Goal: Task Accomplishment & Management: Use online tool/utility

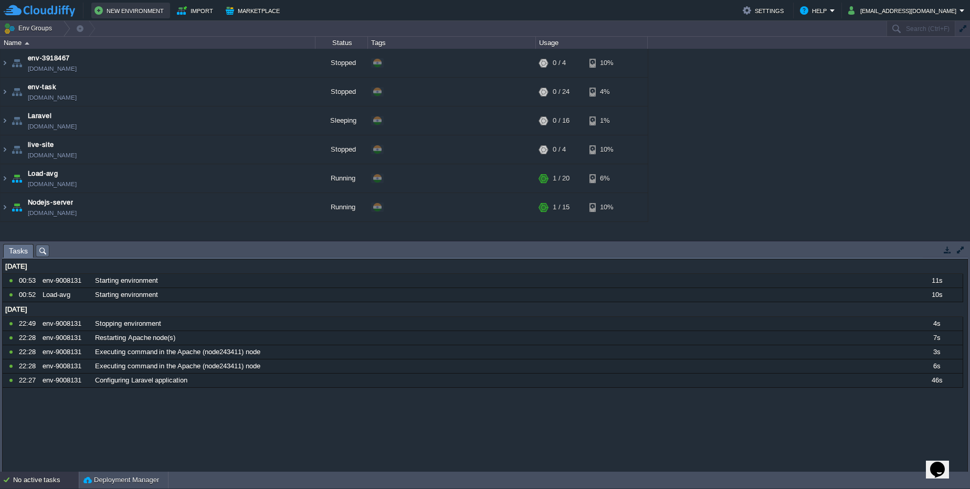
click at [147, 13] on button "New Environment" at bounding box center [130, 10] width 72 height 13
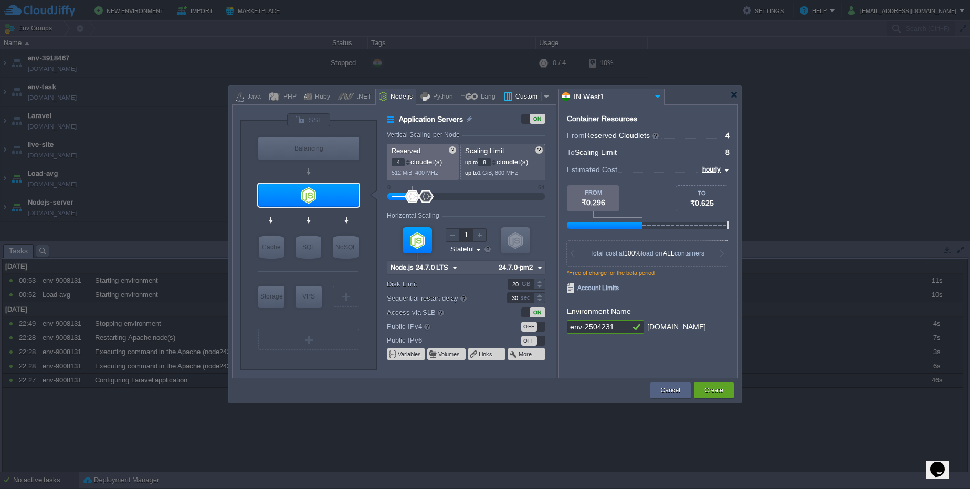
click at [515, 97] on div "Custom" at bounding box center [526, 97] width 29 height 16
type input "Application Servers"
type input "1"
type input "16"
type input "Docker Image"
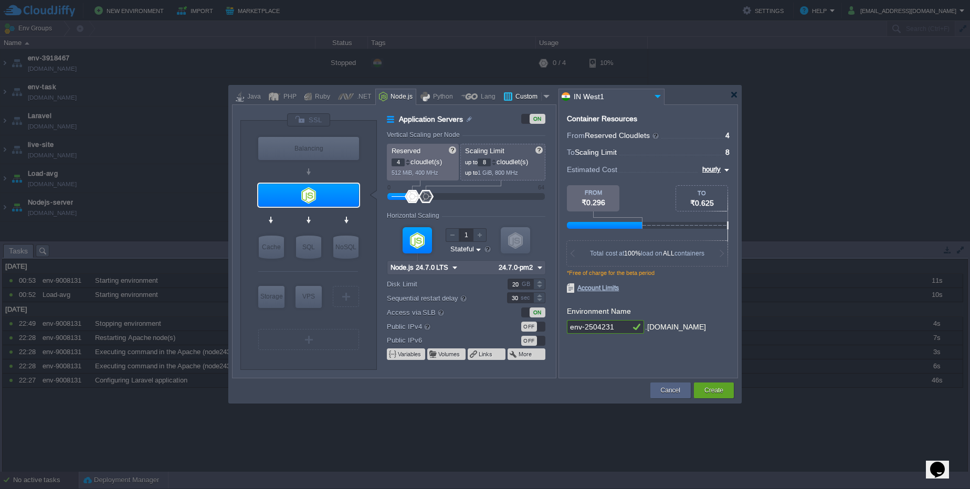
type input "Stateless"
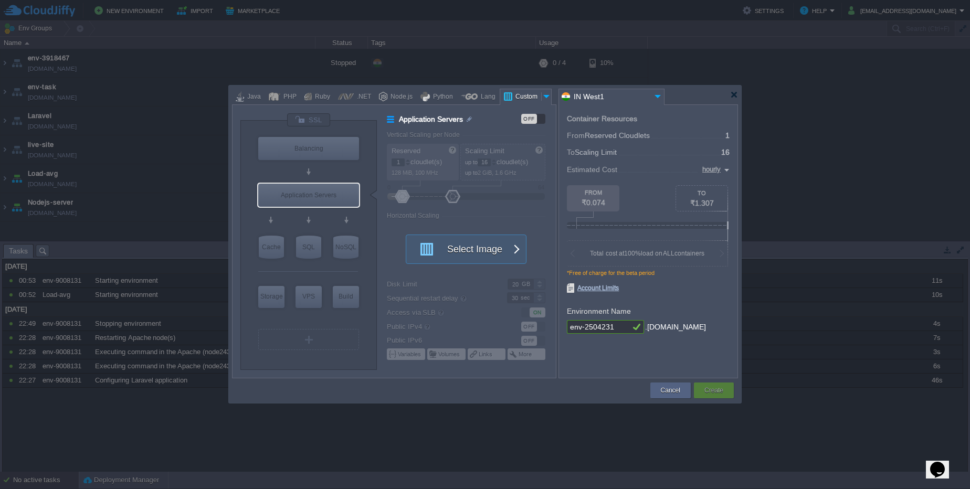
type input "Docker Image"
click at [722, 394] on button "Create" at bounding box center [713, 390] width 19 height 10
click at [453, 244] on button "Select Image" at bounding box center [460, 249] width 94 height 28
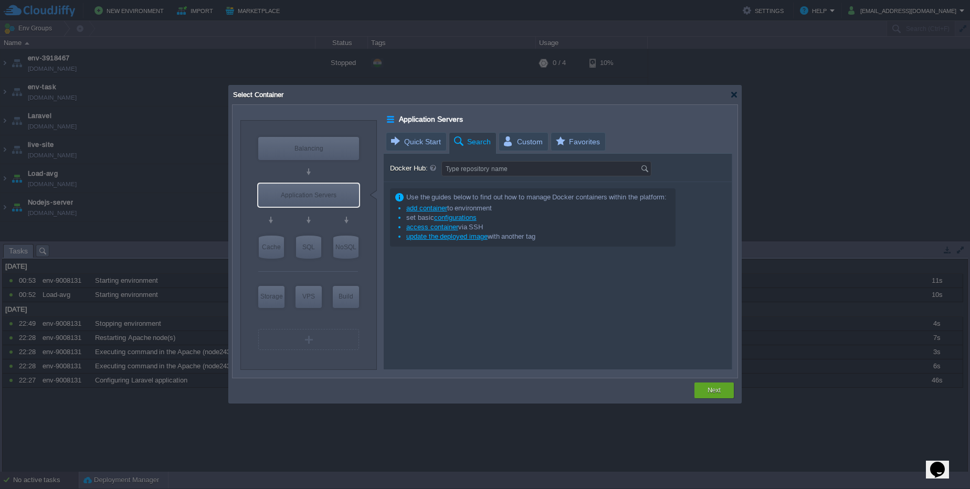
click at [480, 147] on span "Search" at bounding box center [471, 142] width 38 height 18
click at [526, 142] on span "Custom" at bounding box center [522, 142] width 40 height 18
click at [477, 144] on span "Search" at bounding box center [471, 142] width 38 height 18
click at [486, 167] on input "Docker Hub:" at bounding box center [541, 169] width 198 height 14
click at [427, 145] on span "Quick Start" at bounding box center [414, 142] width 51 height 18
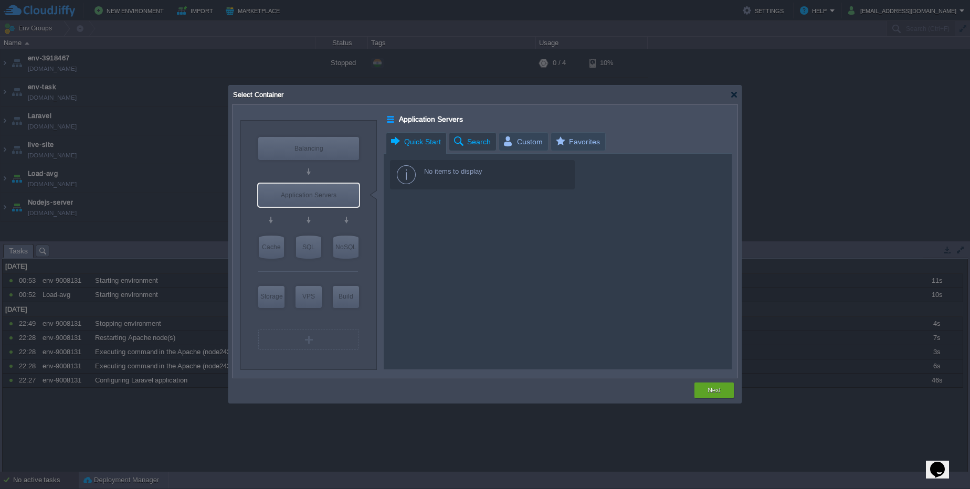
click at [478, 141] on span "Search" at bounding box center [471, 142] width 38 height 18
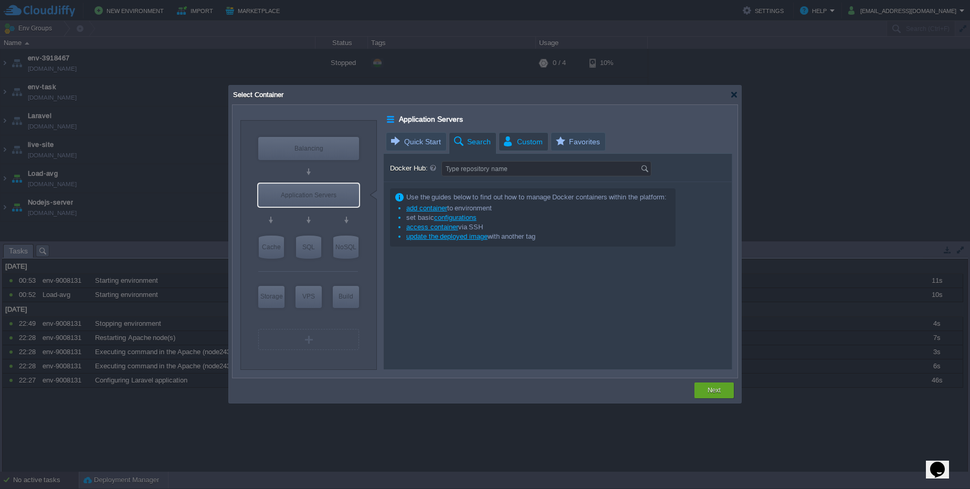
click at [506, 140] on span "Custom" at bounding box center [522, 142] width 40 height 18
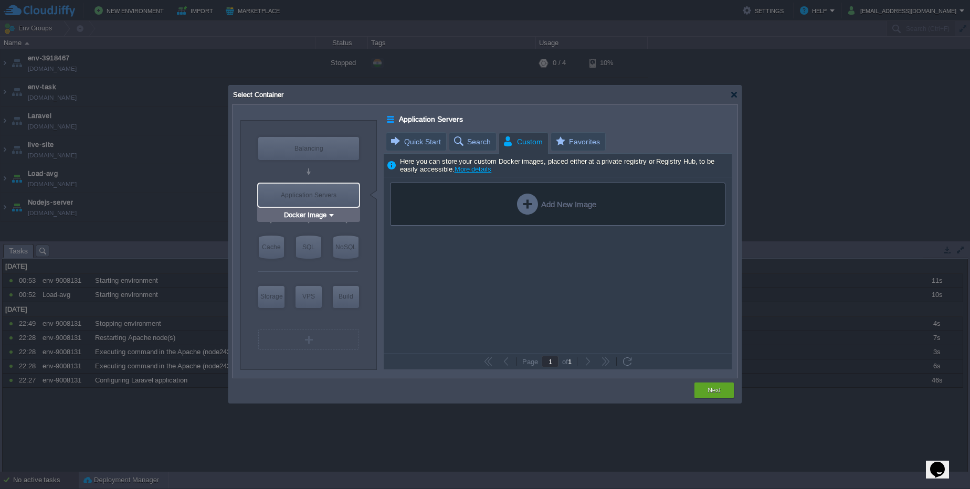
click at [340, 190] on div "Application Servers" at bounding box center [308, 195] width 101 height 23
click at [325, 216] on input "Docker Image" at bounding box center [305, 215] width 46 height 10
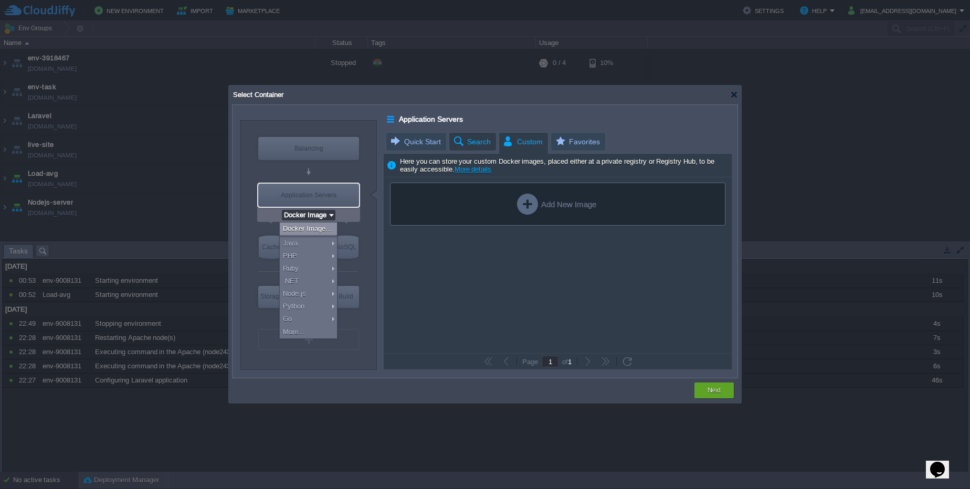
click at [486, 142] on span "Search" at bounding box center [471, 142] width 38 height 18
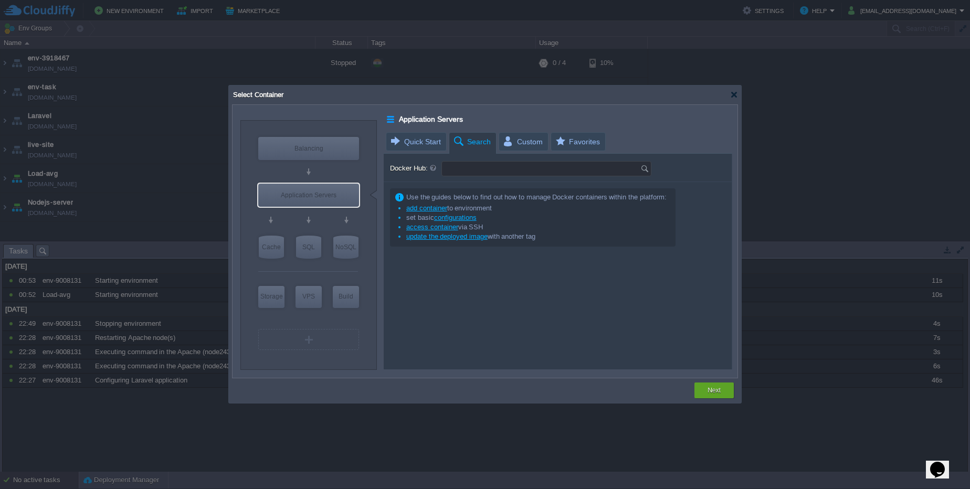
click at [487, 170] on input "Docker Hub:" at bounding box center [541, 169] width 198 height 14
type input "apache"
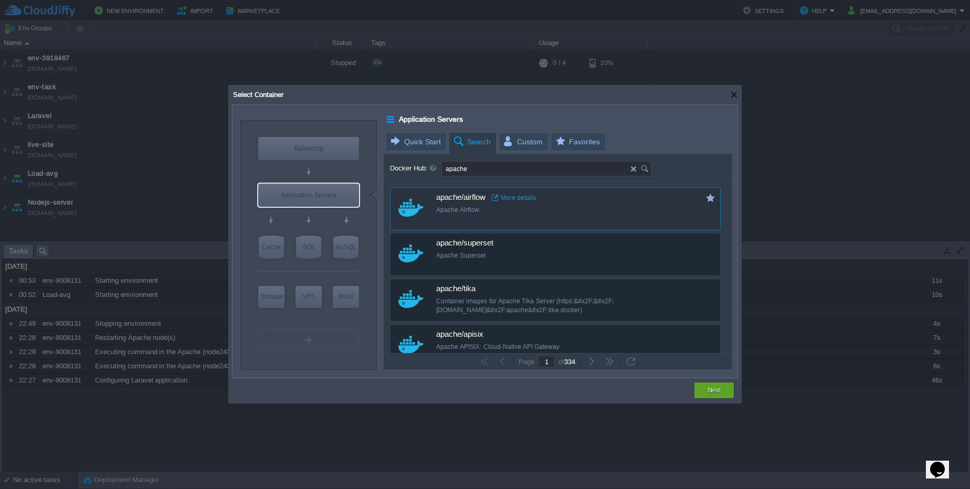
click at [486, 213] on div "Apache Airflow" at bounding box center [562, 210] width 252 height 9
type input "Airflow"
type input "latest"
type input "Airflow :"
type input "latest"
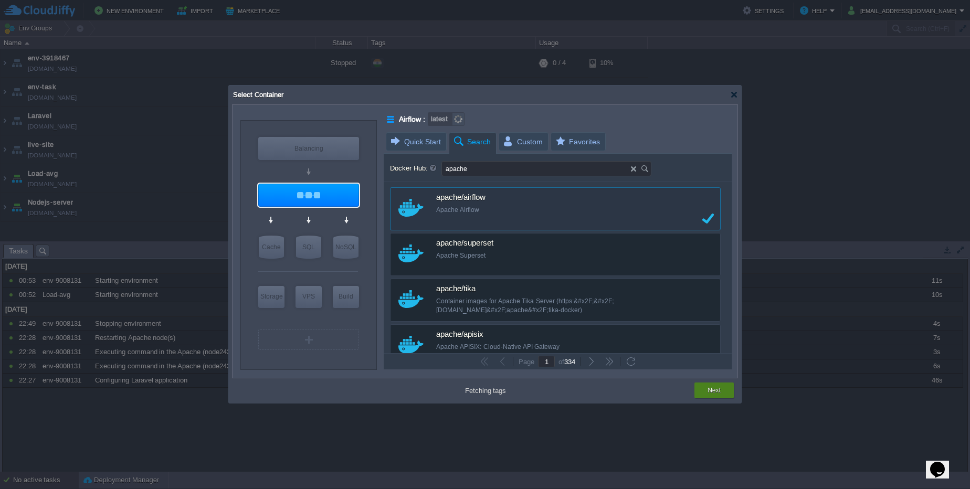
click at [706, 394] on div "Next" at bounding box center [714, 391] width 24 height 16
type input "latest"
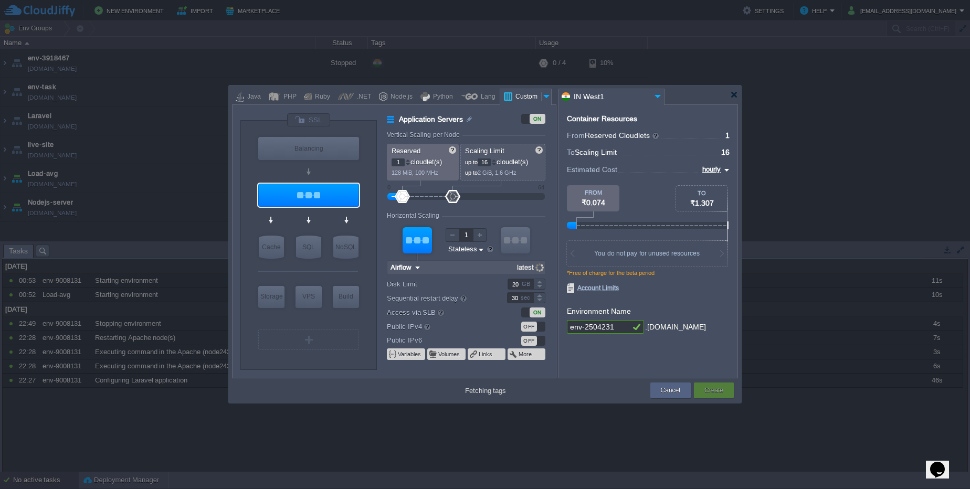
click at [706, 394] on button "Create" at bounding box center [713, 390] width 19 height 10
click button "Create" at bounding box center [713, 390] width 19 height 10
